Goal: Find specific page/section: Find specific page/section

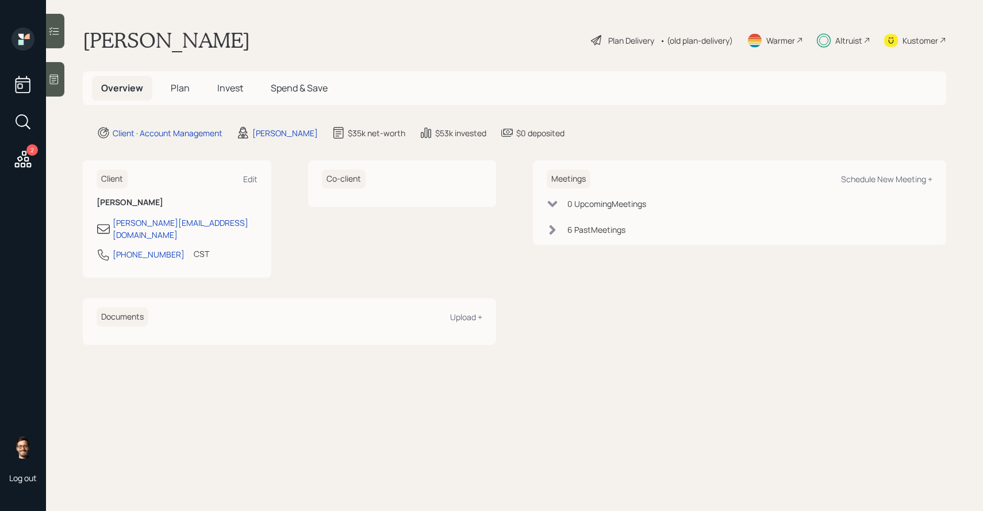
click at [224, 93] on span "Invest" at bounding box center [230, 88] width 26 height 13
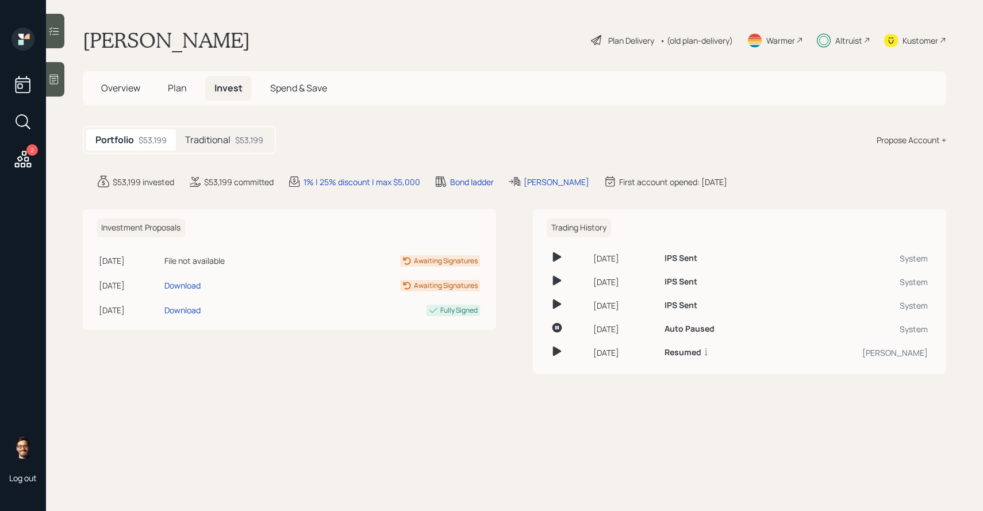
click at [56, 34] on icon at bounding box center [54, 31] width 10 height 8
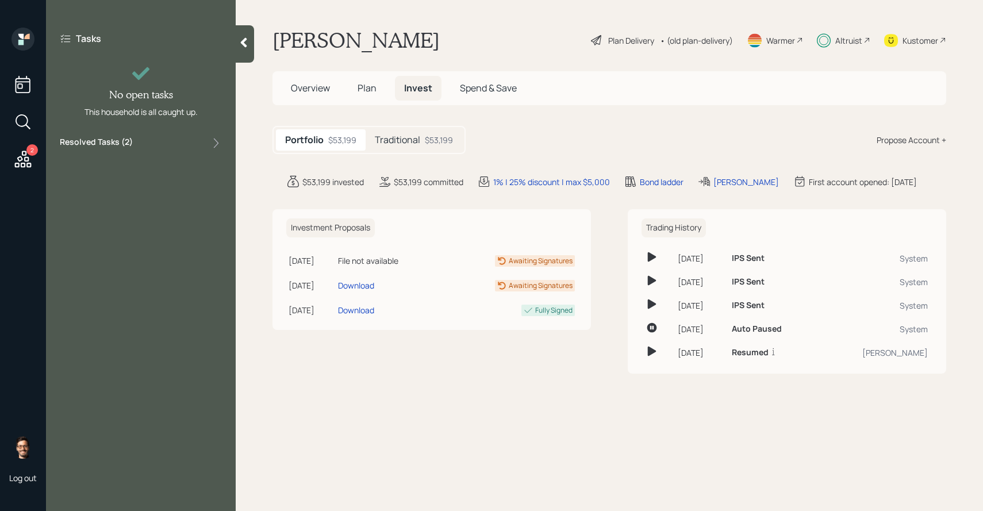
click at [103, 136] on label "Resolved Tasks ( 2 )" at bounding box center [96, 143] width 73 height 14
click at [103, 145] on label "Resolved Tasks ( 2 )" at bounding box center [96, 143] width 73 height 14
click at [403, 147] on div "Traditional $53,199" at bounding box center [414, 139] width 97 height 21
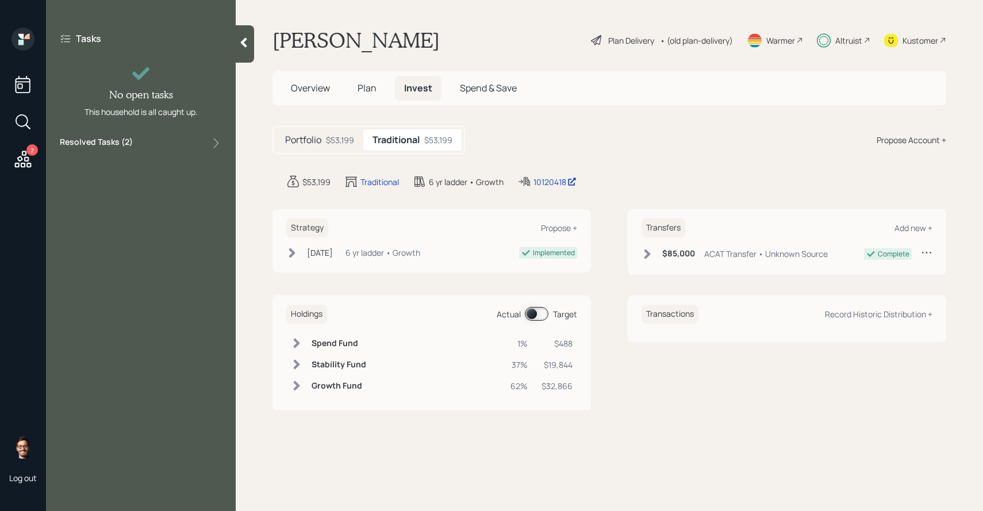
click at [536, 311] on span at bounding box center [537, 314] width 24 height 14
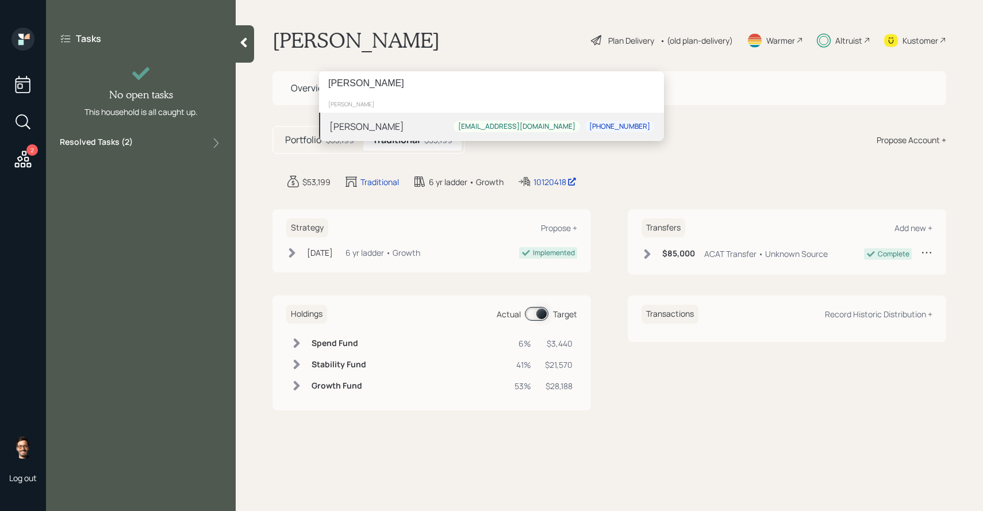
type input "[PERSON_NAME]"
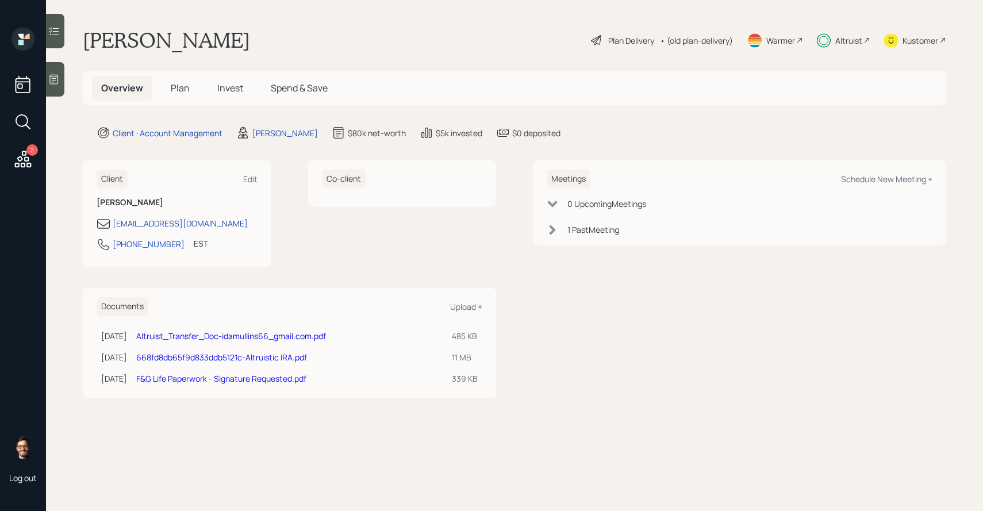
click at [229, 82] on span "Invest" at bounding box center [230, 88] width 26 height 13
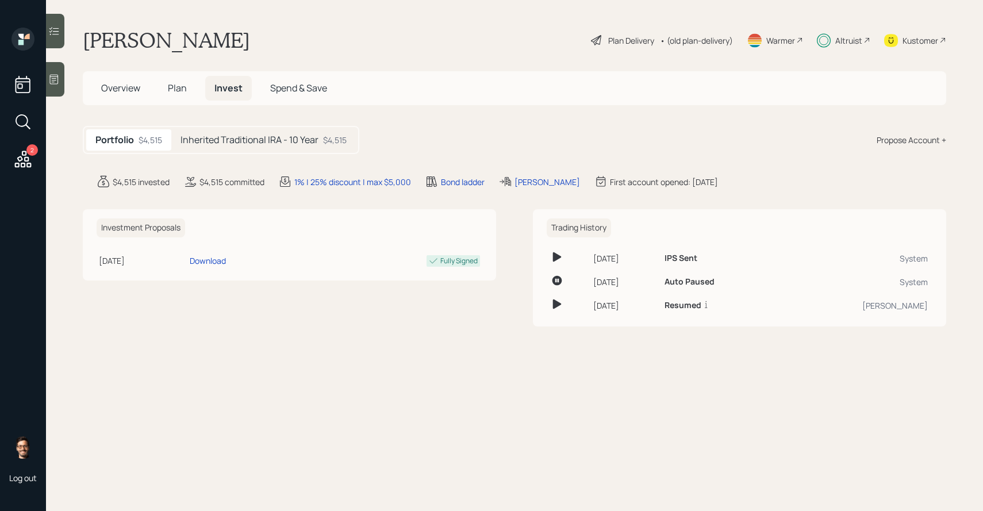
click at [53, 39] on div at bounding box center [55, 31] width 18 height 34
